Goal: Information Seeking & Learning: Learn about a topic

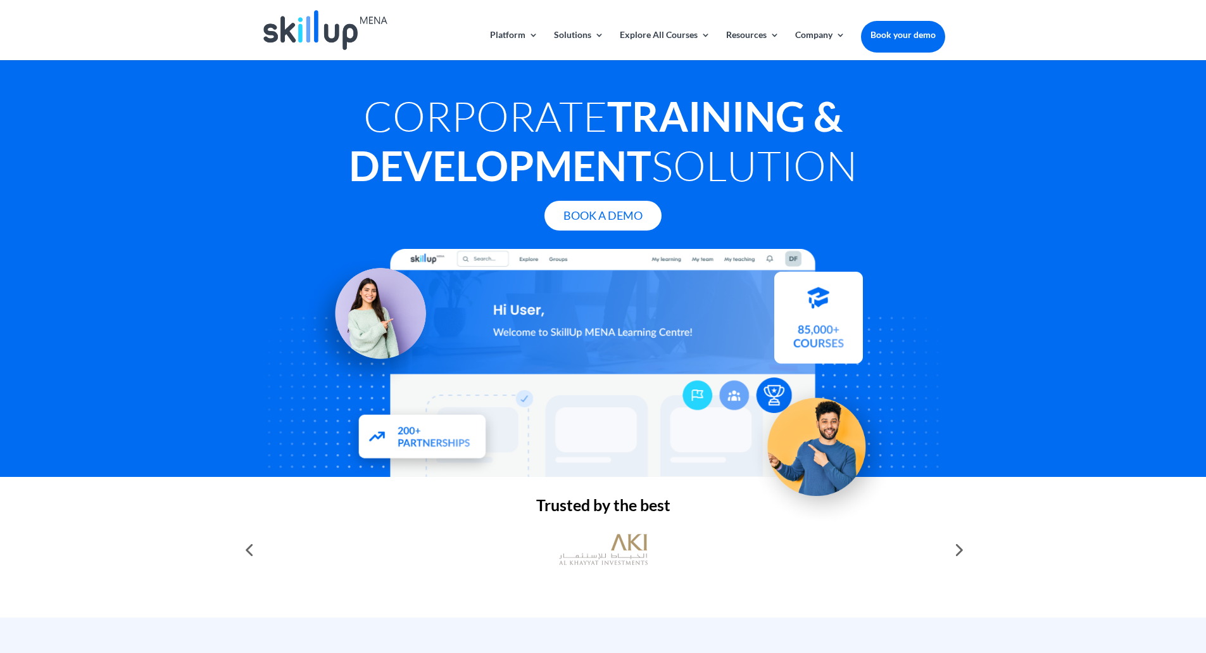
drag, startPoint x: 218, startPoint y: 475, endPoint x: 308, endPoint y: 107, distance: 379.5
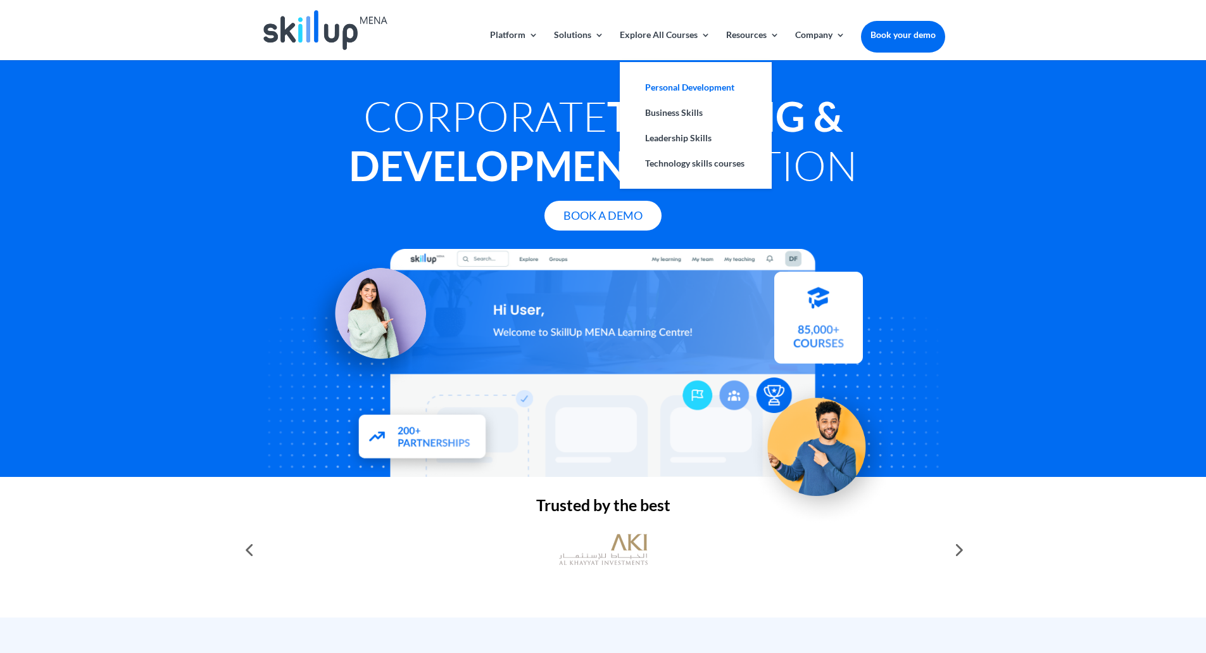
click at [653, 92] on link "Personal Development" at bounding box center [696, 87] width 127 height 25
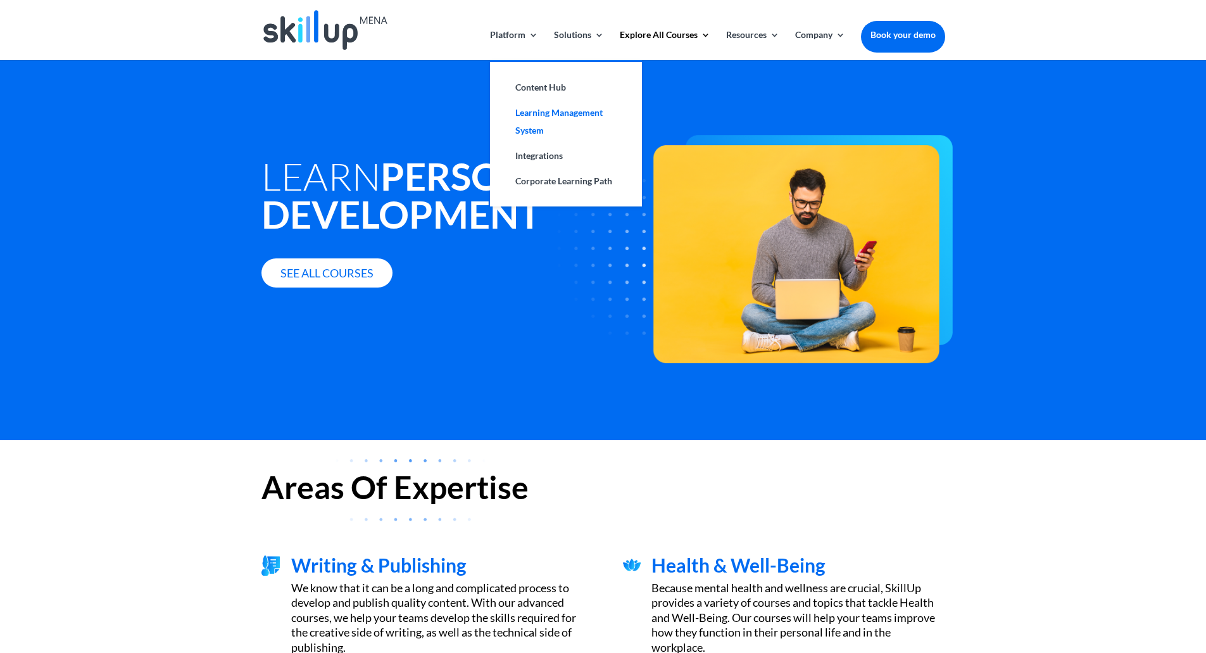
click at [545, 108] on link "Learning Management System" at bounding box center [566, 121] width 127 height 43
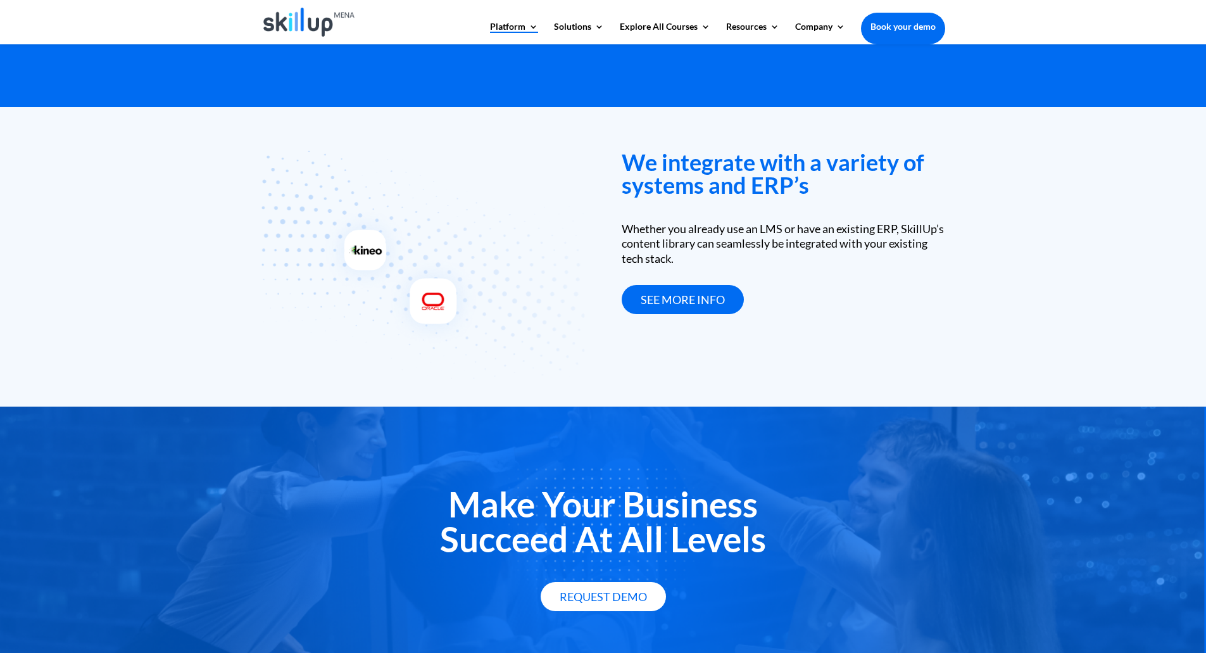
scroll to position [1865, 0]
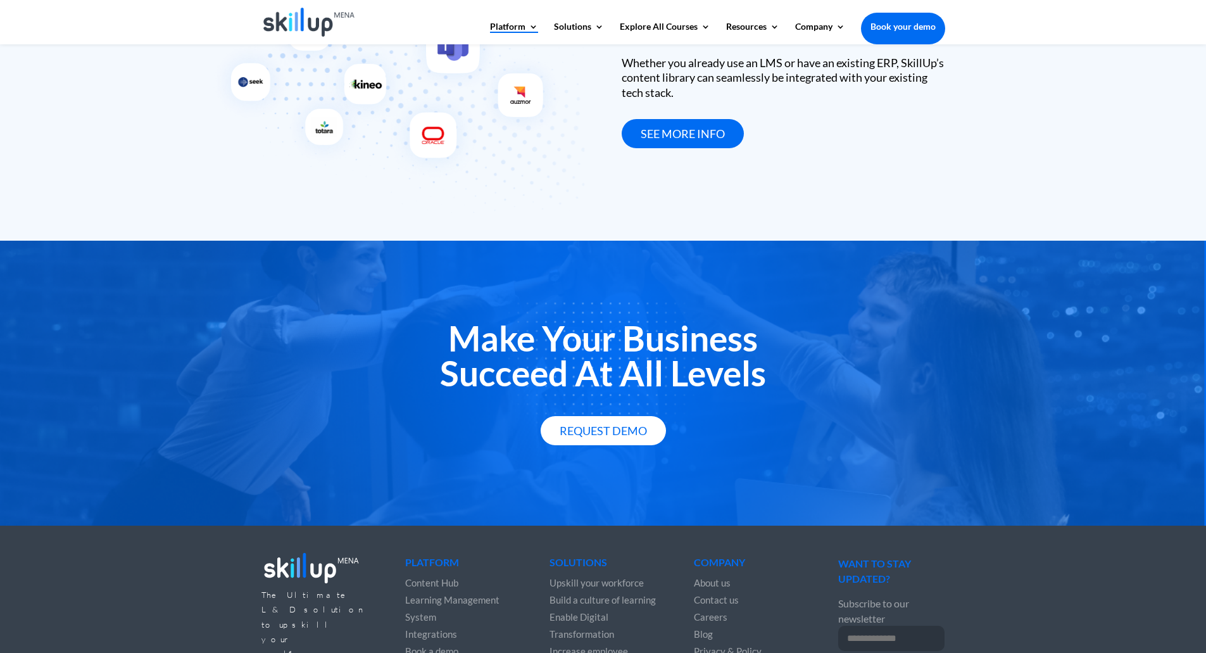
drag, startPoint x: 531, startPoint y: 182, endPoint x: 531, endPoint y: 358, distance: 176.0
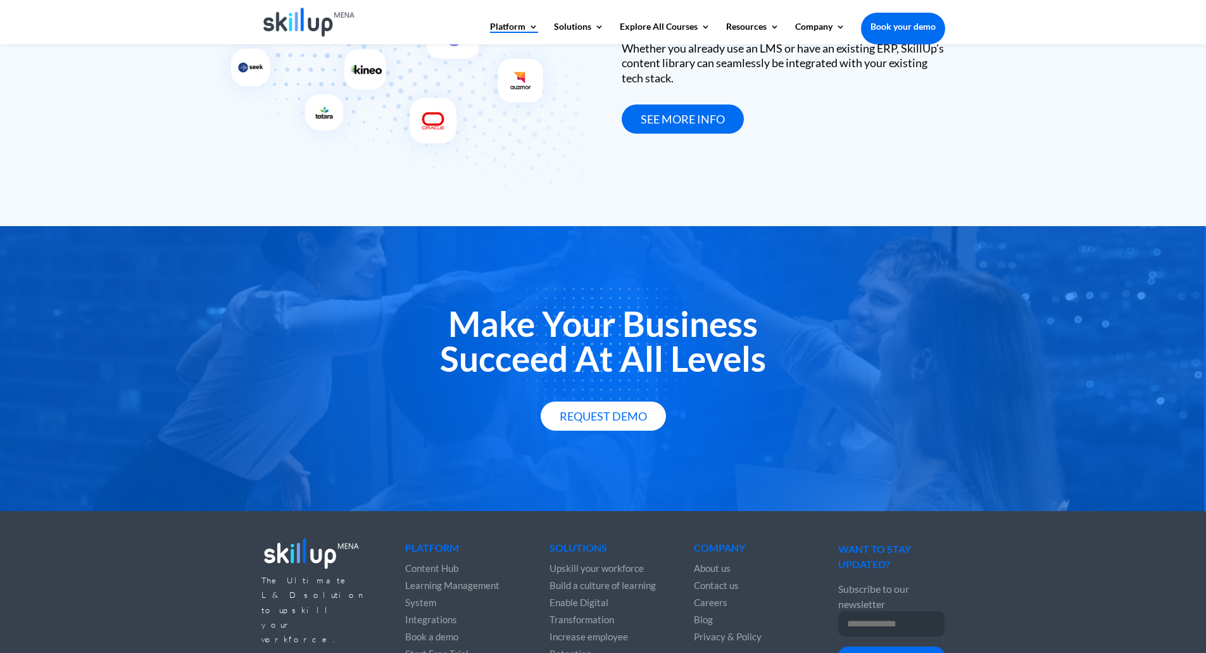
scroll to position [0, 0]
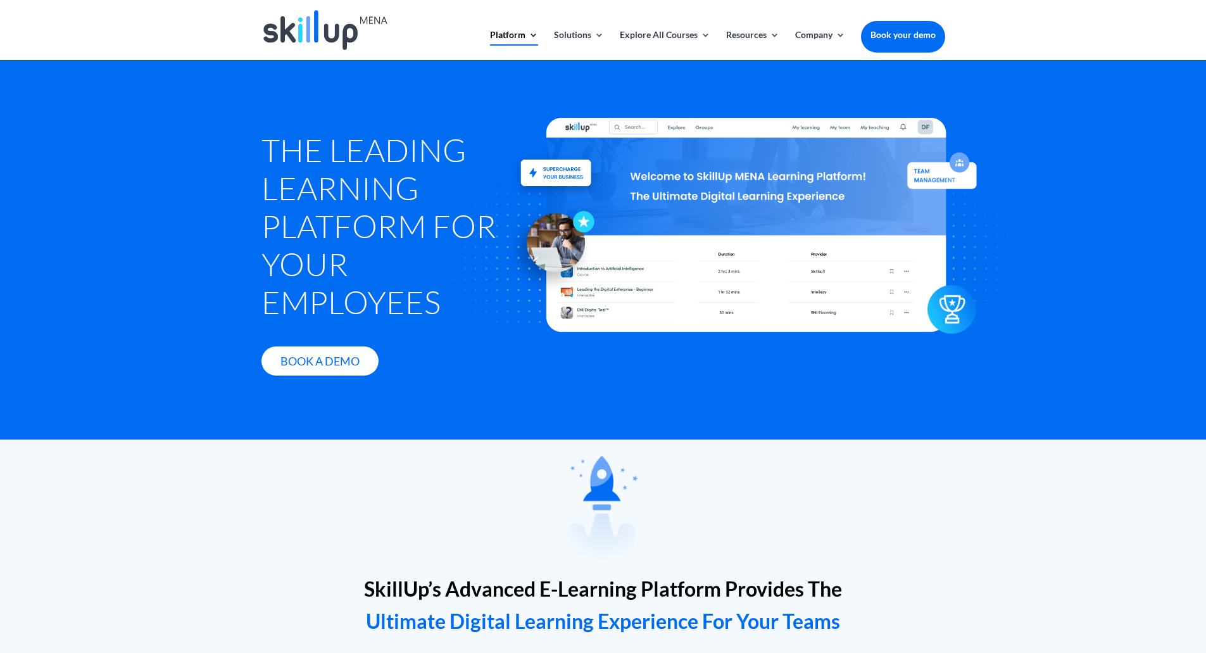
drag, startPoint x: 471, startPoint y: 393, endPoint x: 494, endPoint y: 165, distance: 228.4
